Goal: Complete application form: Complete application form

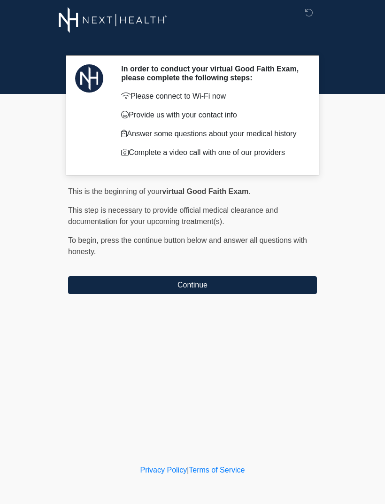
click at [102, 2] on div at bounding box center [186, 20] width 282 height 40
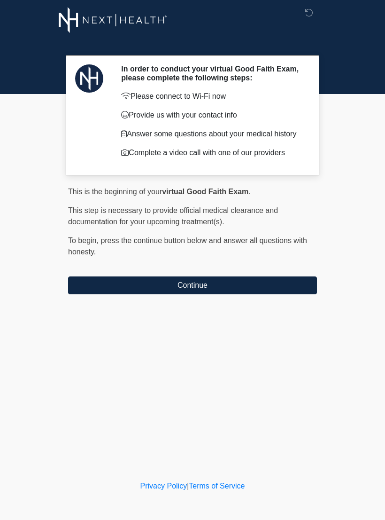
click at [191, 287] on button "Continue" at bounding box center [192, 285] width 249 height 18
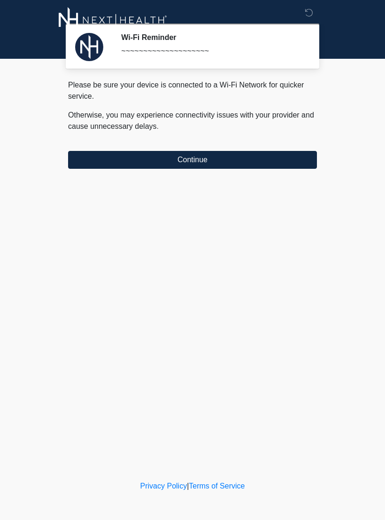
click at [276, 166] on button "Continue" at bounding box center [192, 160] width 249 height 18
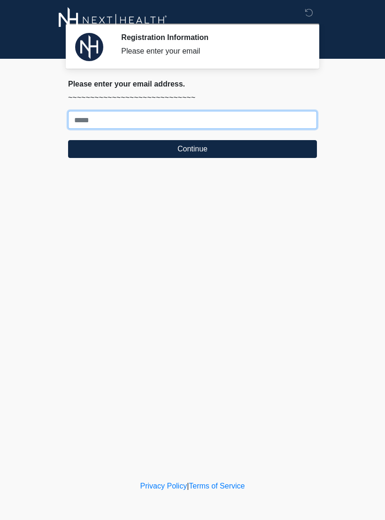
click at [259, 124] on input "Where should we email your treatment plan?" at bounding box center [192, 120] width 249 height 18
type input "**********"
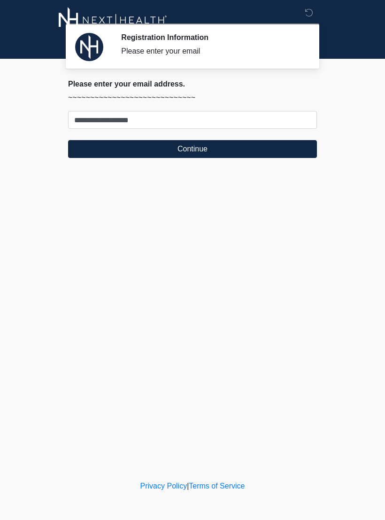
click at [194, 154] on button "Continue" at bounding box center [192, 149] width 249 height 18
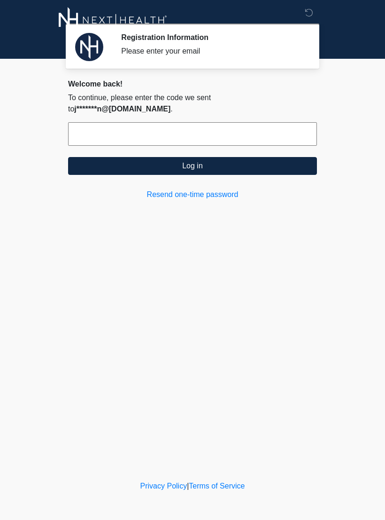
click at [189, 131] on input "text" at bounding box center [192, 134] width 249 height 24
type input "******"
click at [217, 158] on button "Log in" at bounding box center [192, 166] width 249 height 18
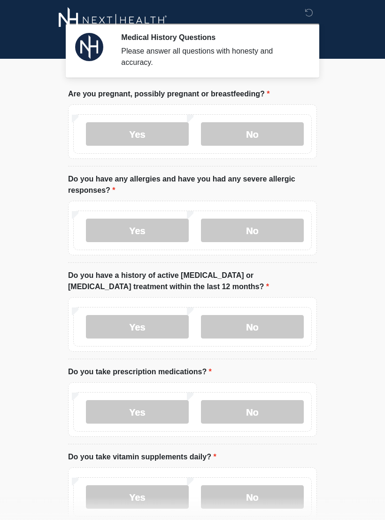
click at [271, 137] on label "No" at bounding box center [252, 134] width 103 height 24
click at [272, 231] on label "No" at bounding box center [252, 231] width 103 height 24
click at [273, 331] on label "No" at bounding box center [252, 327] width 103 height 24
click at [160, 411] on label "Yes" at bounding box center [137, 412] width 103 height 24
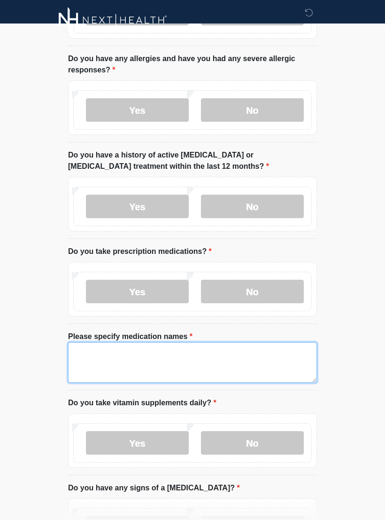
click at [140, 364] on textarea "Please specify medication names" at bounding box center [192, 362] width 249 height 40
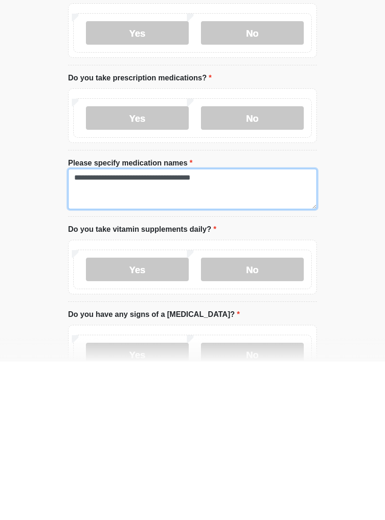
type textarea "**********"
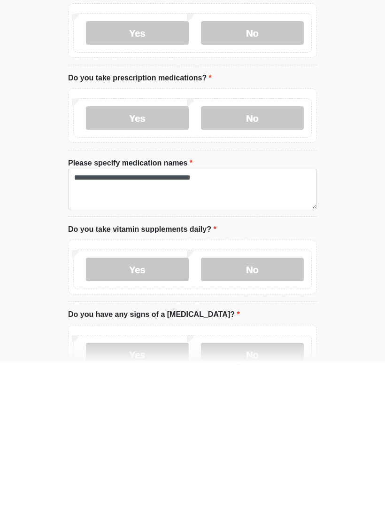
click at [348, 234] on html "‎ ‎ ‎ Medical History Questions Please answer all questions with honesty and ac…" at bounding box center [192, 125] width 385 height 520
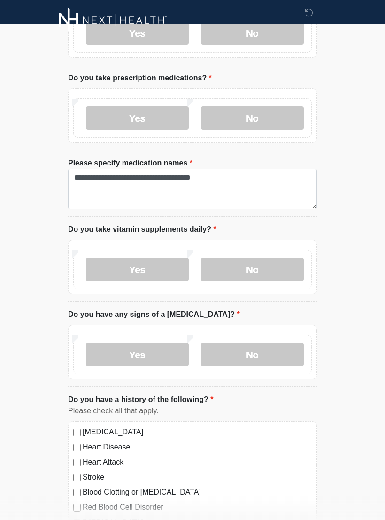
click at [249, 271] on label "No" at bounding box center [252, 270] width 103 height 24
click at [263, 357] on label "No" at bounding box center [252, 355] width 103 height 24
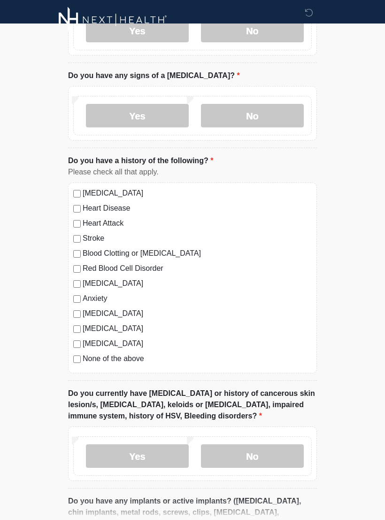
scroll to position [533, 0]
click at [76, 287] on div "High Blood Pressure Heart Disease Heart Attack Stroke Blood Clotting or Bleedin…" at bounding box center [192, 277] width 249 height 191
click at [83, 293] on label "Anxiety" at bounding box center [197, 298] width 229 height 11
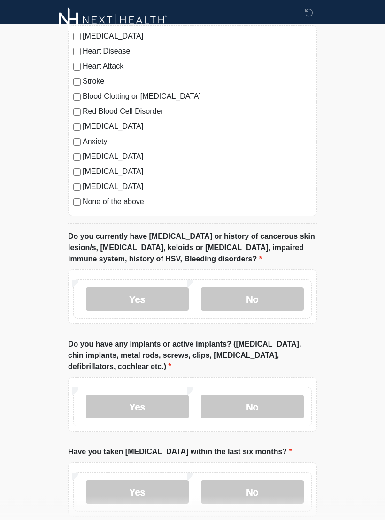
scroll to position [691, 0]
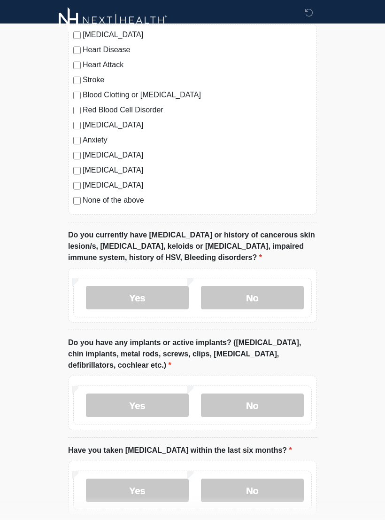
click at [283, 295] on label "No" at bounding box center [252, 298] width 103 height 24
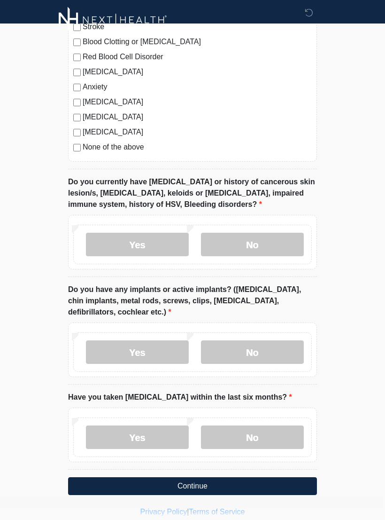
scroll to position [745, 0]
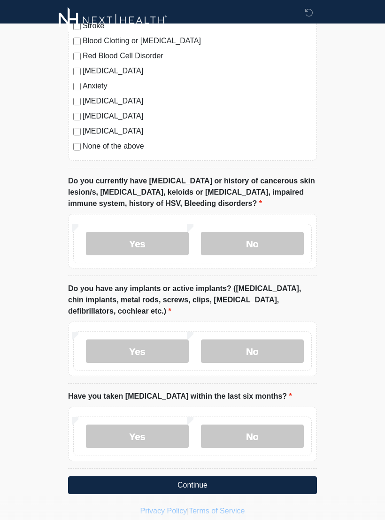
click at [170, 349] on label "Yes" at bounding box center [137, 351] width 103 height 24
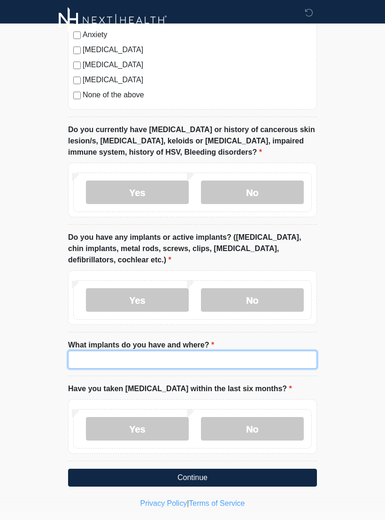
click at [257, 359] on input "What implants do you have and where?" at bounding box center [192, 360] width 249 height 18
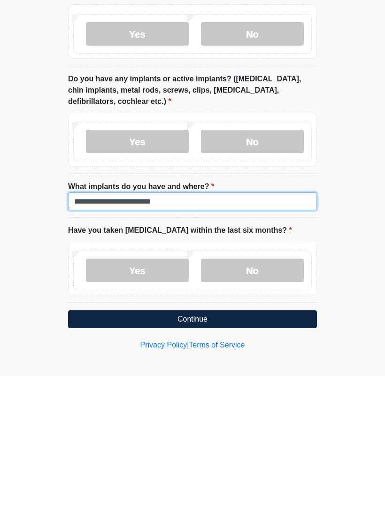
type input "**********"
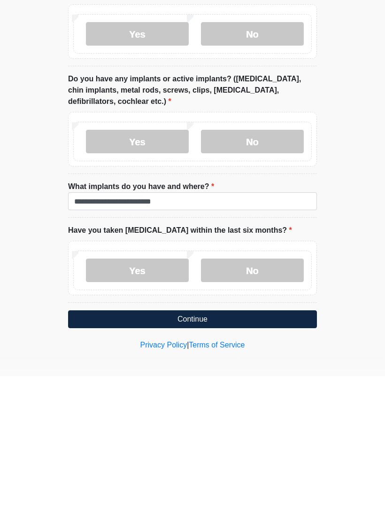
click at [264, 402] on label "No" at bounding box center [252, 414] width 103 height 24
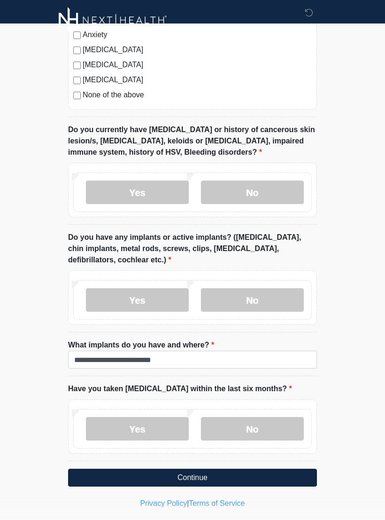
click at [253, 482] on button "Continue" at bounding box center [192, 478] width 249 height 18
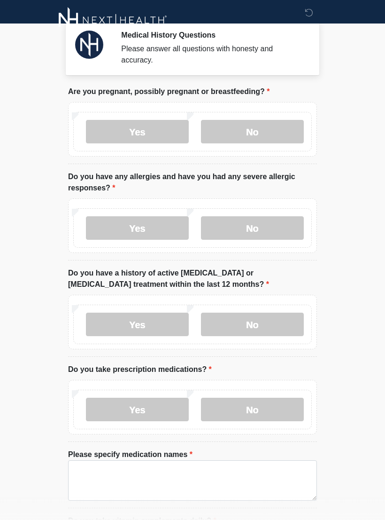
scroll to position [0, 0]
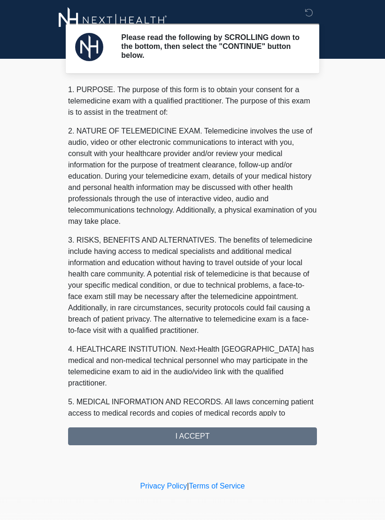
click at [296, 440] on div "1. PURPOSE. The purpose of this form is to obtain your consent for a telemedici…" at bounding box center [192, 264] width 249 height 361
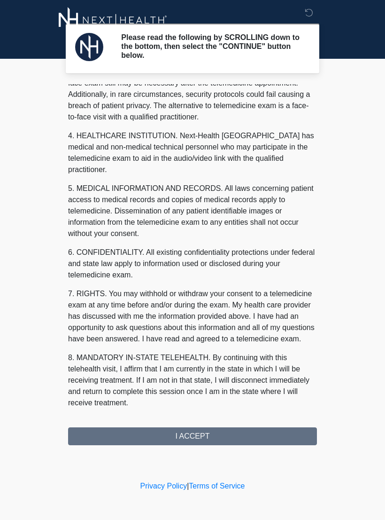
click at [251, 442] on button "I ACCEPT" at bounding box center [192, 436] width 249 height 18
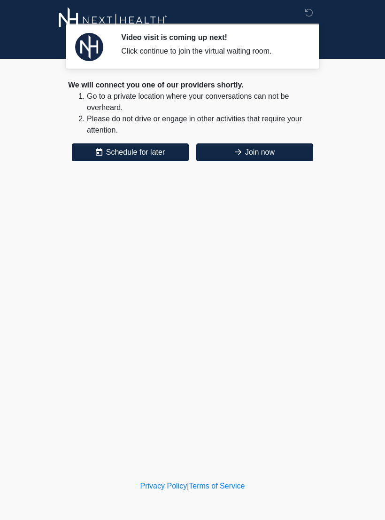
click at [231, 144] on button "Join now" at bounding box center [254, 152] width 117 height 18
